Goal: Find specific page/section: Find specific page/section

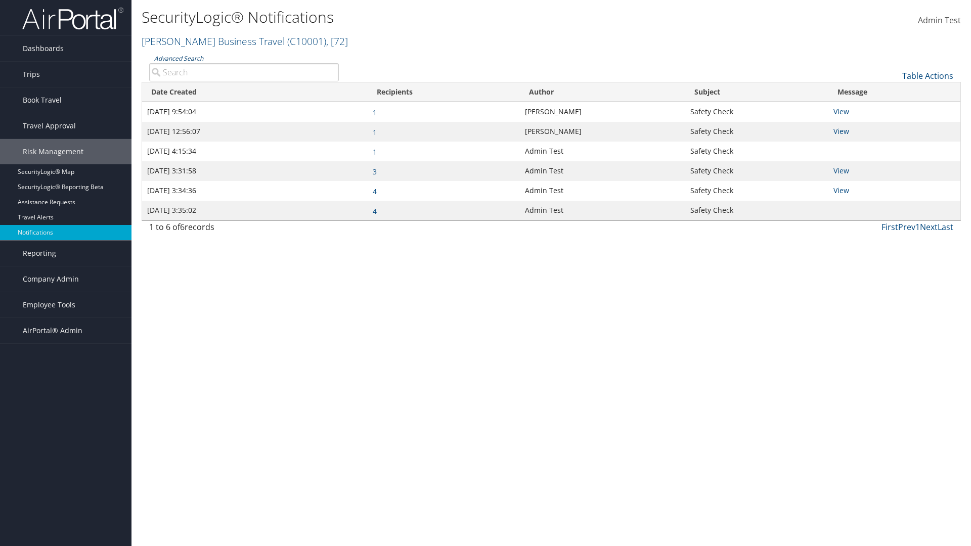
click at [178, 58] on link "Advanced Search" at bounding box center [178, 58] width 49 height 9
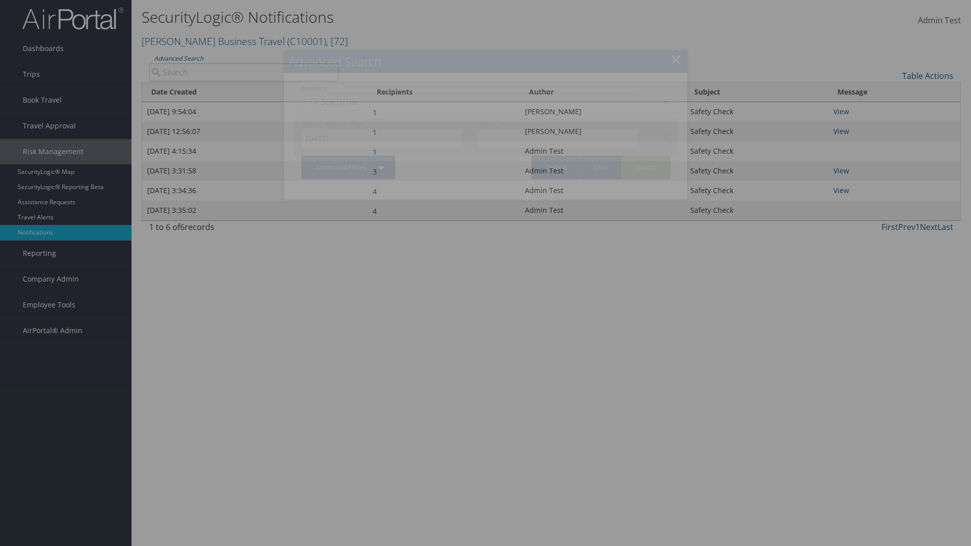
click at [661, 137] on div "×" at bounding box center [661, 137] width 32 height 12
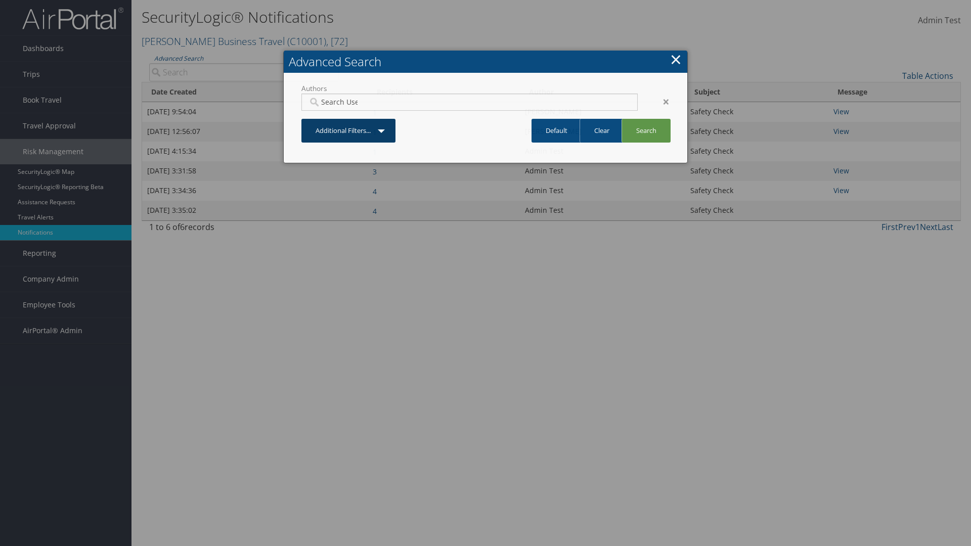
click at [661, 101] on div "×" at bounding box center [661, 102] width 32 height 12
click at [349, 119] on link "Additional Filters..." at bounding box center [348, 131] width 94 height 24
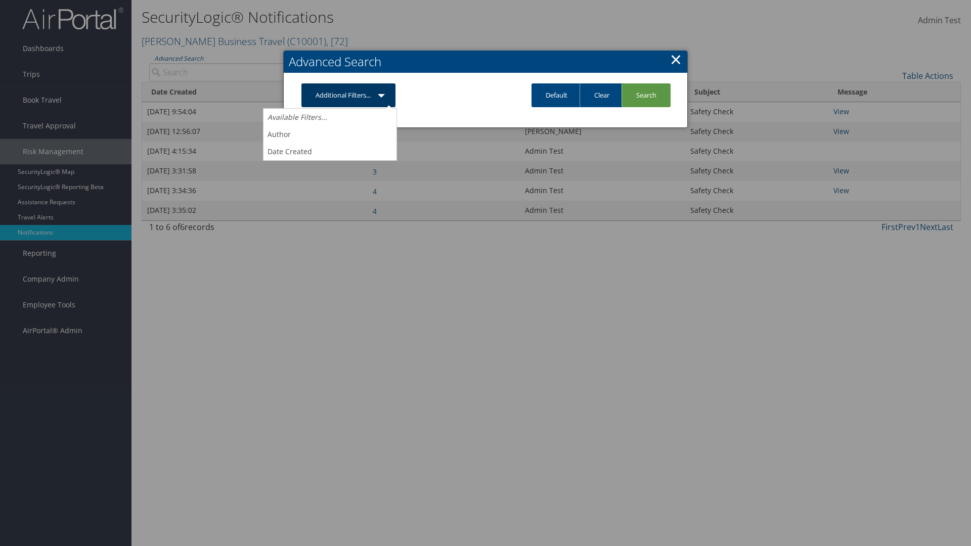
click at [330, 134] on link "Author" at bounding box center [329, 134] width 133 height 17
click at [349, 107] on link "Additional Filters..." at bounding box center [348, 95] width 94 height 24
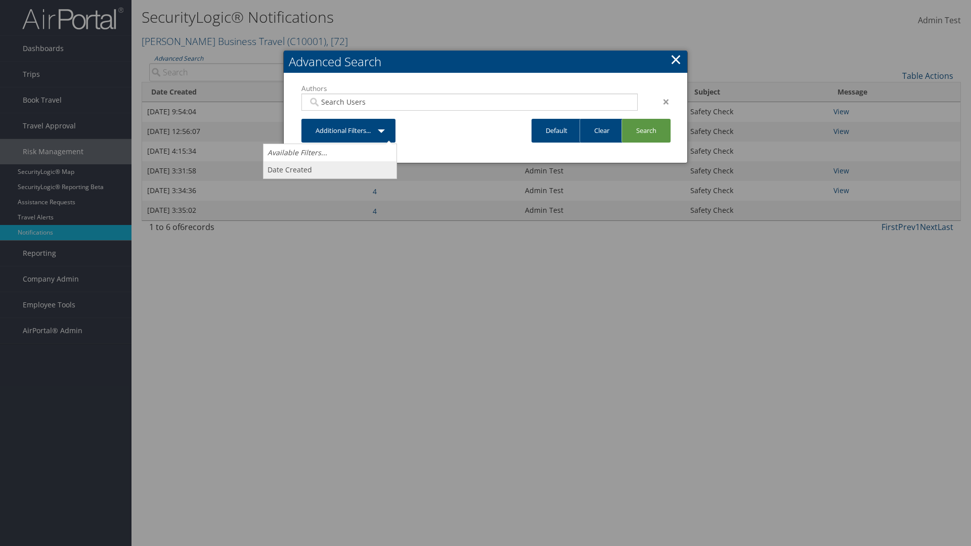
click at [330, 169] on link "Date Created" at bounding box center [329, 169] width 133 height 17
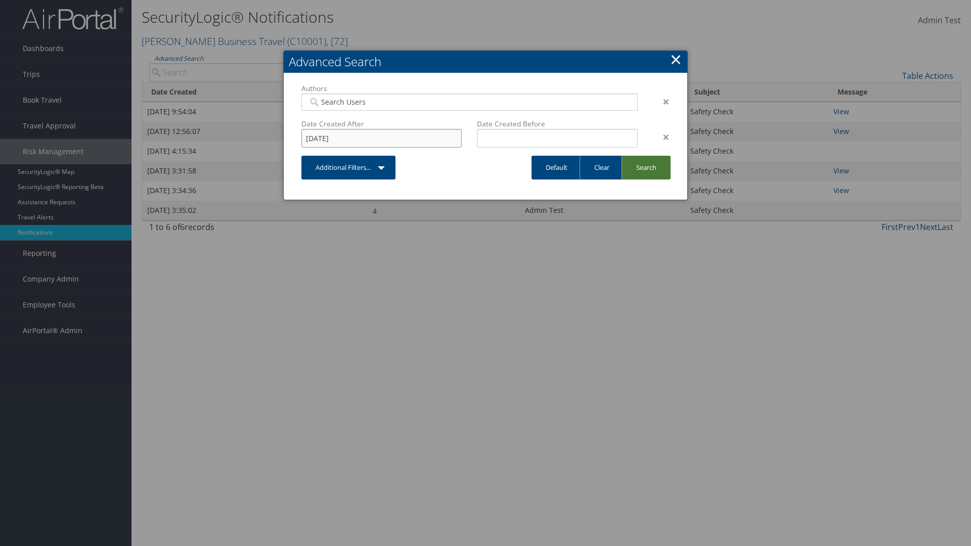
type input "[DATE]"
click at [645, 167] on link "Search" at bounding box center [645, 168] width 49 height 24
